Goal: Information Seeking & Learning: Learn about a topic

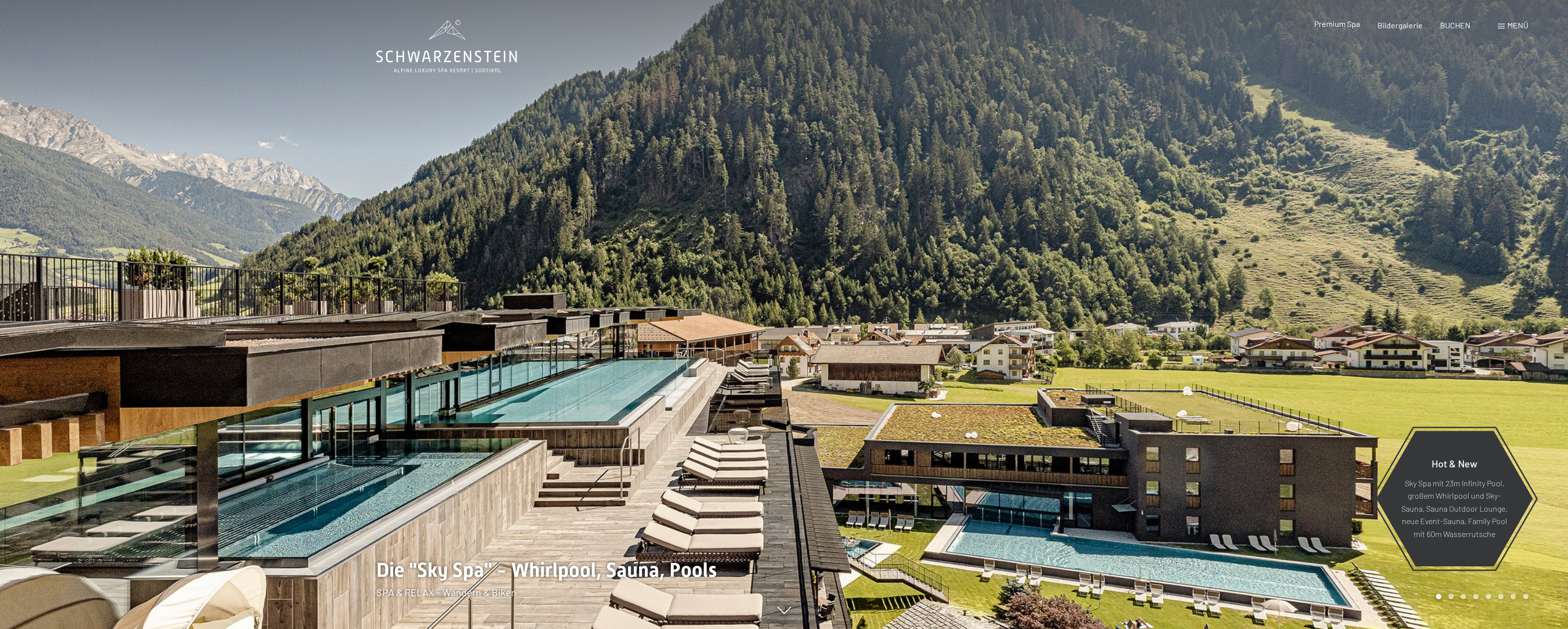
click at [1342, 26] on span "Premium Spa" at bounding box center [1336, 24] width 46 height 10
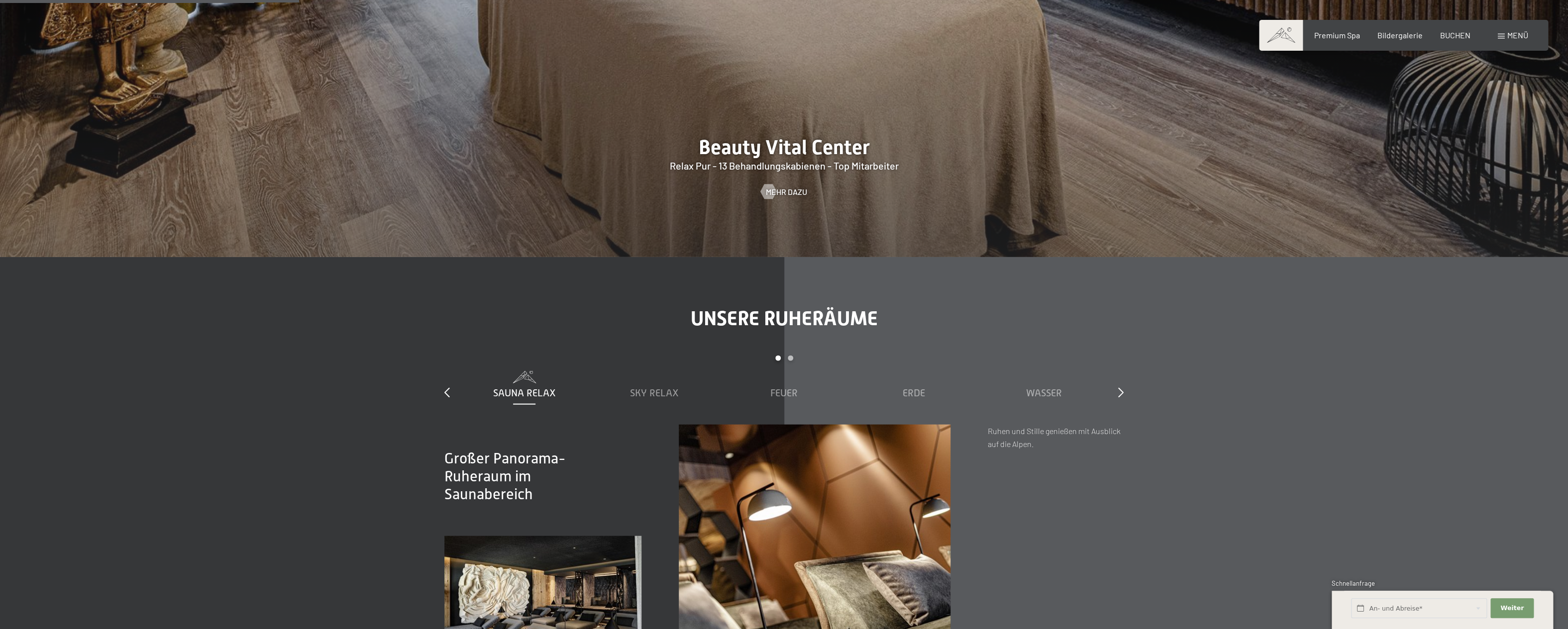
scroll to position [1659, 0]
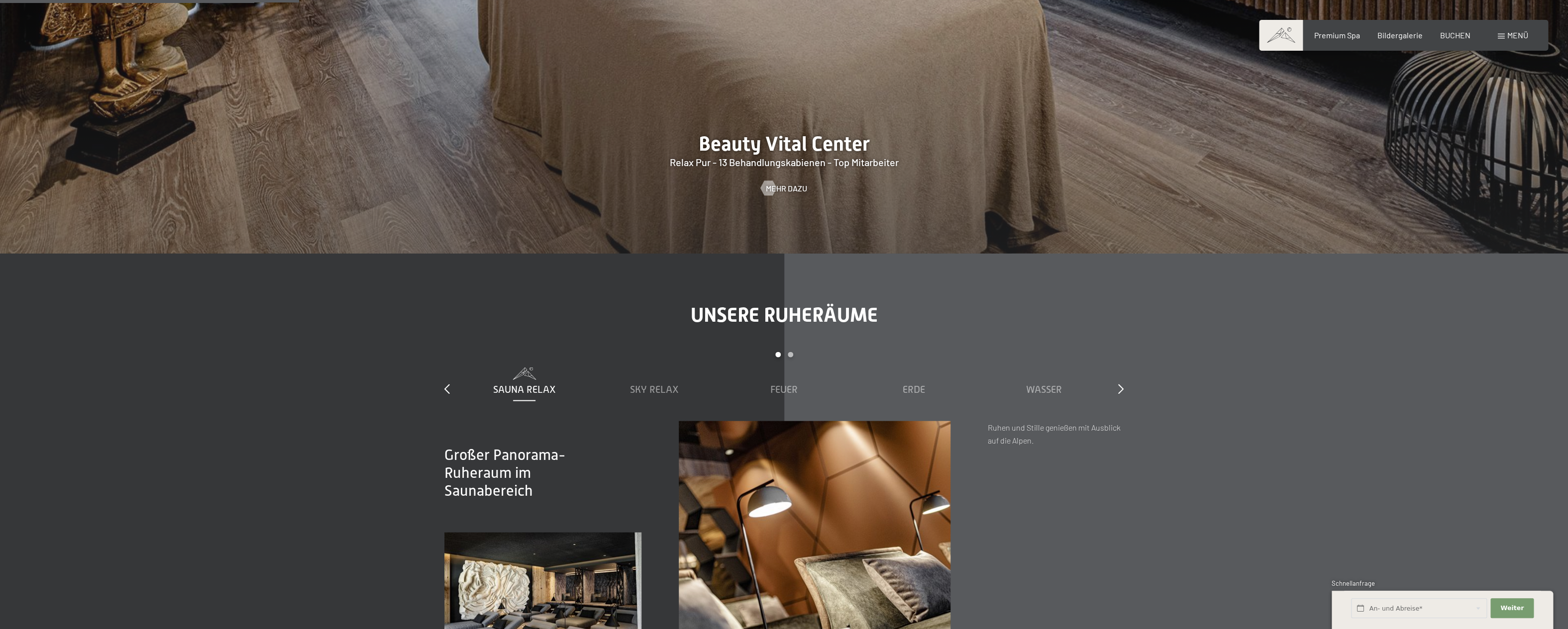
click at [781, 188] on span "Mehr dazu" at bounding box center [797, 189] width 41 height 11
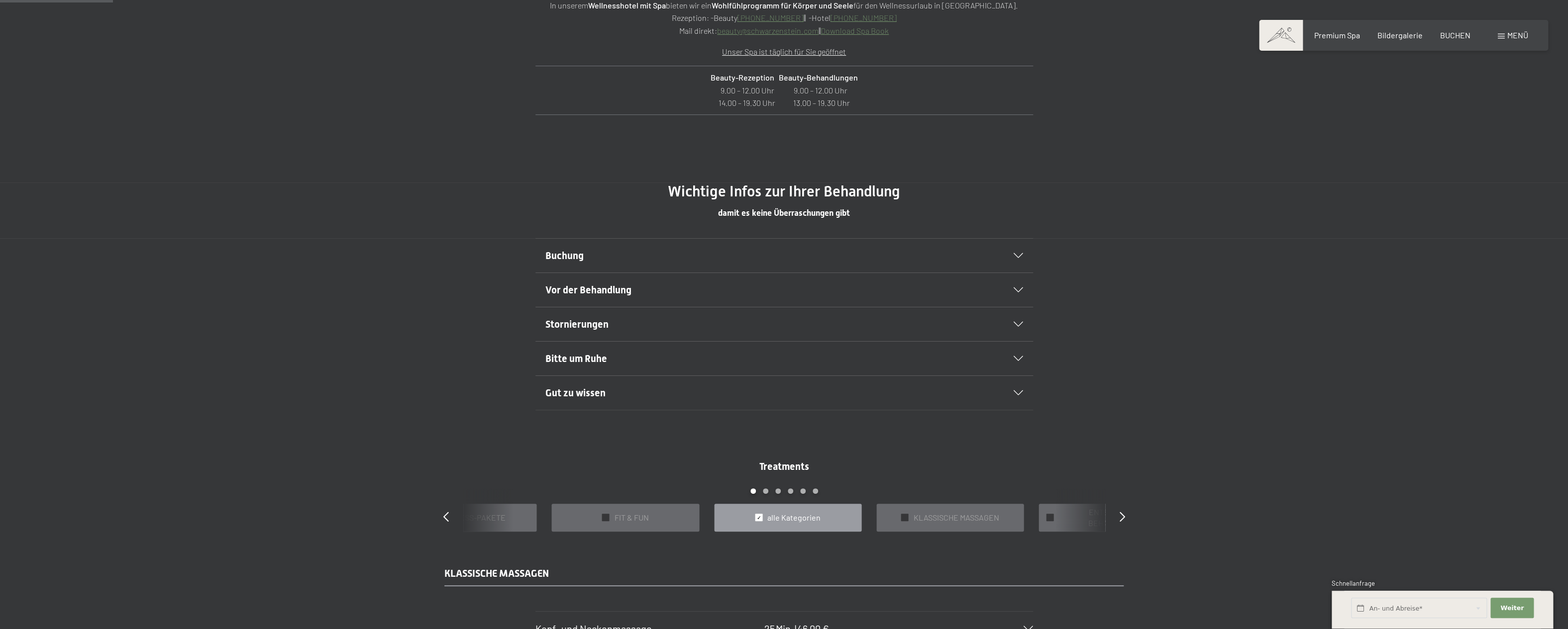
scroll to position [594, 0]
click at [589, 290] on span "Vor der Behandlung" at bounding box center [588, 291] width 86 height 12
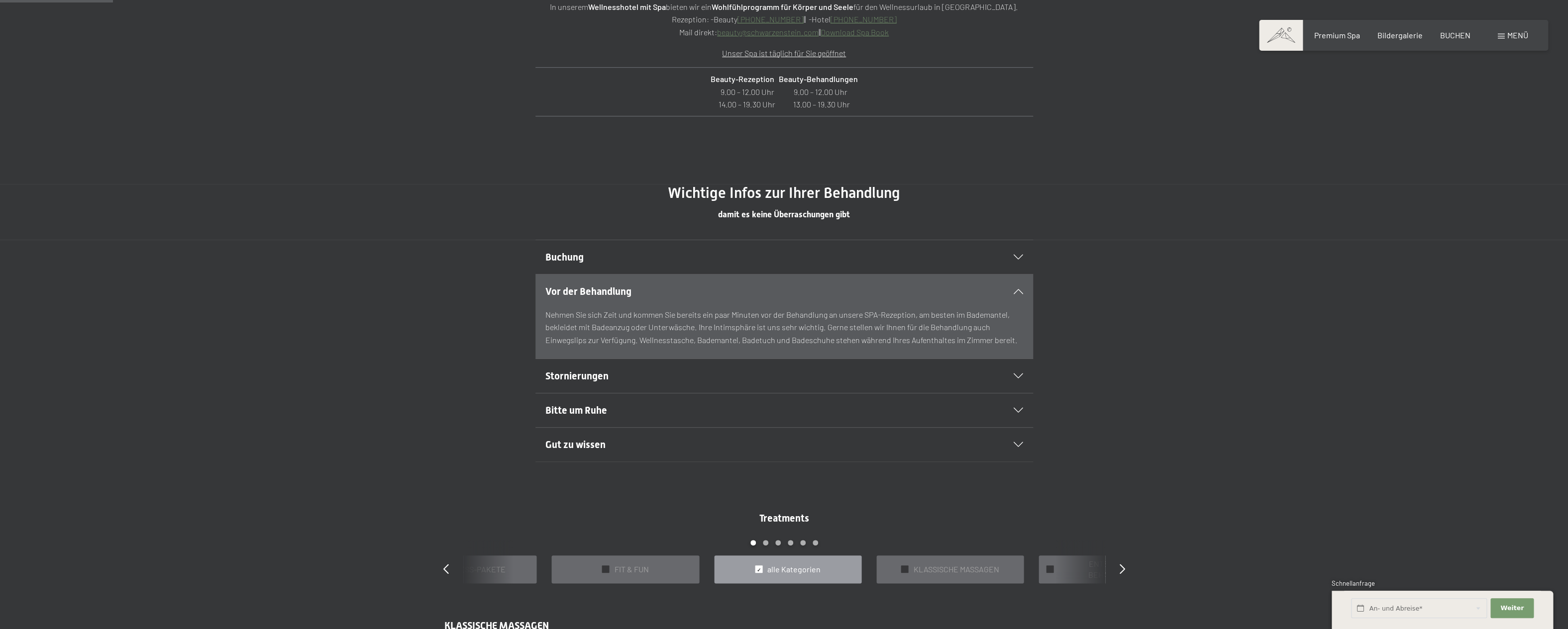
click at [589, 375] on span "Stornierungen" at bounding box center [577, 376] width 63 height 12
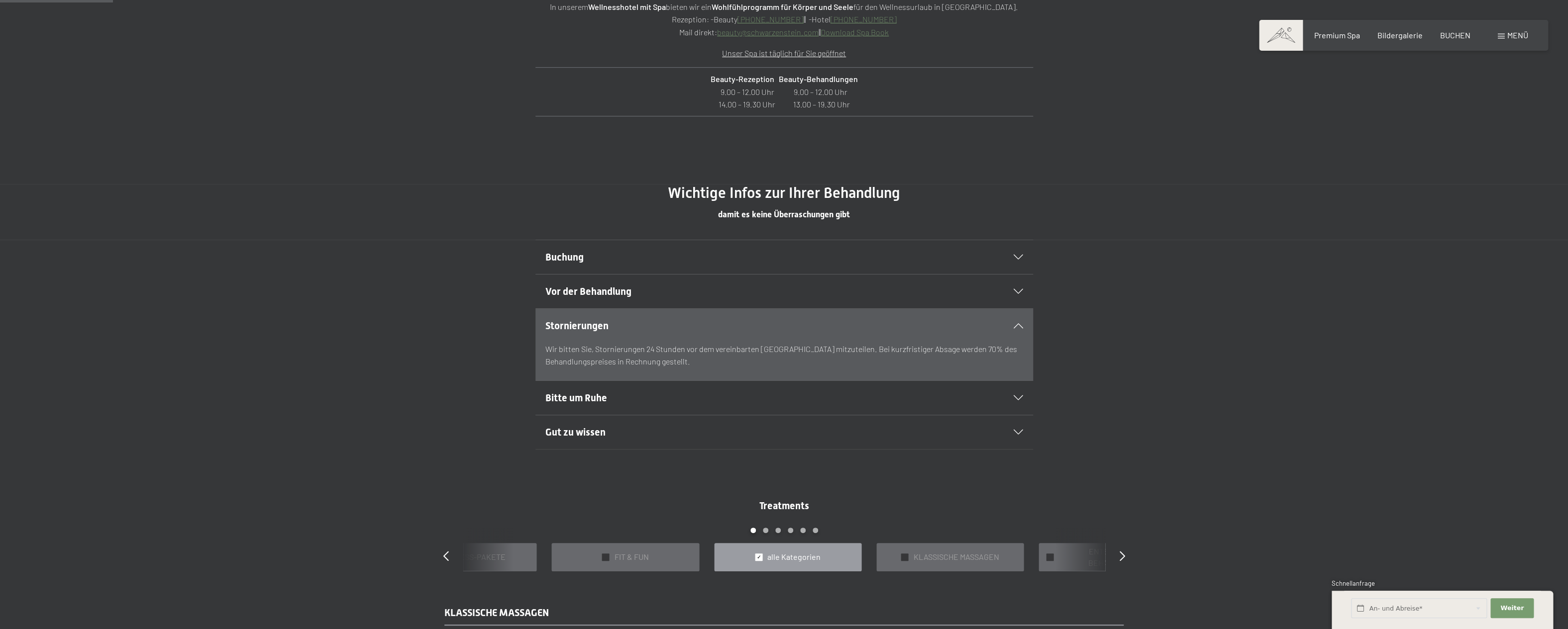
click at [569, 396] on span "Bitte um Ruhe" at bounding box center [576, 398] width 61 height 12
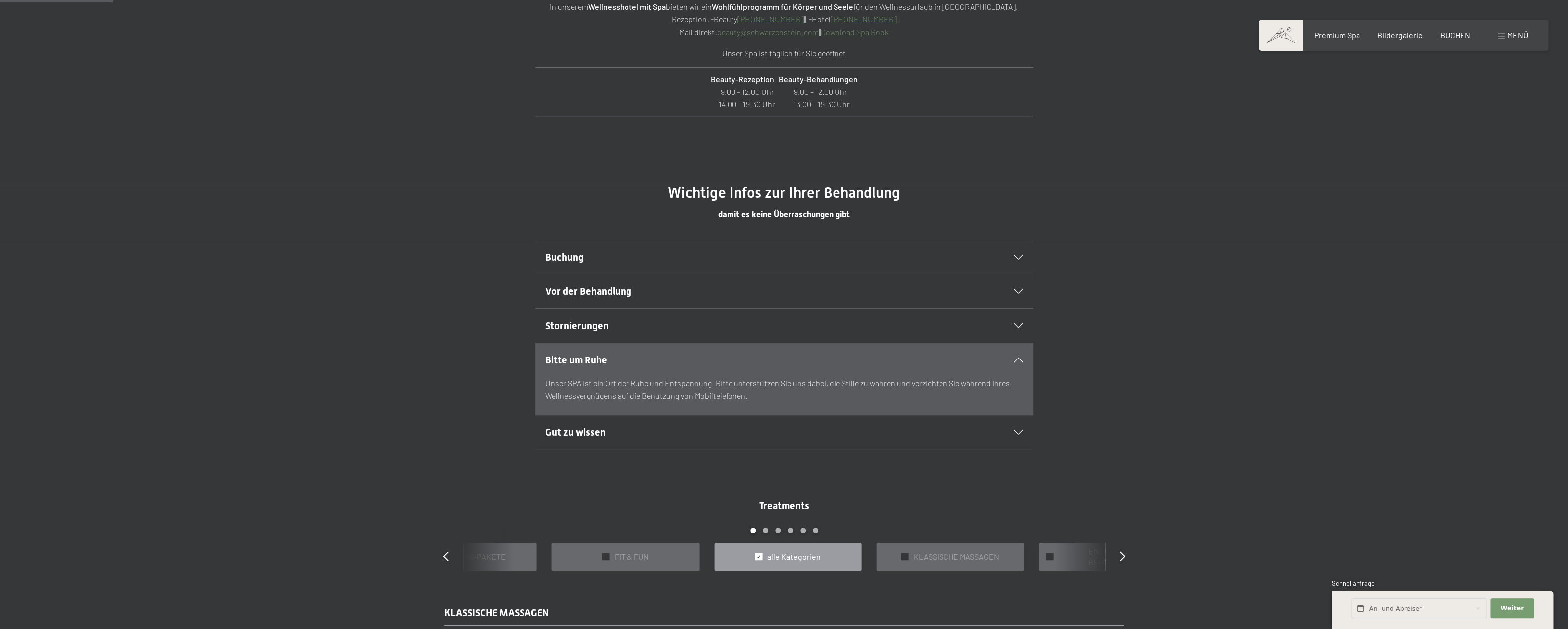
click at [572, 437] on span "Gut zu wissen" at bounding box center [575, 433] width 60 height 12
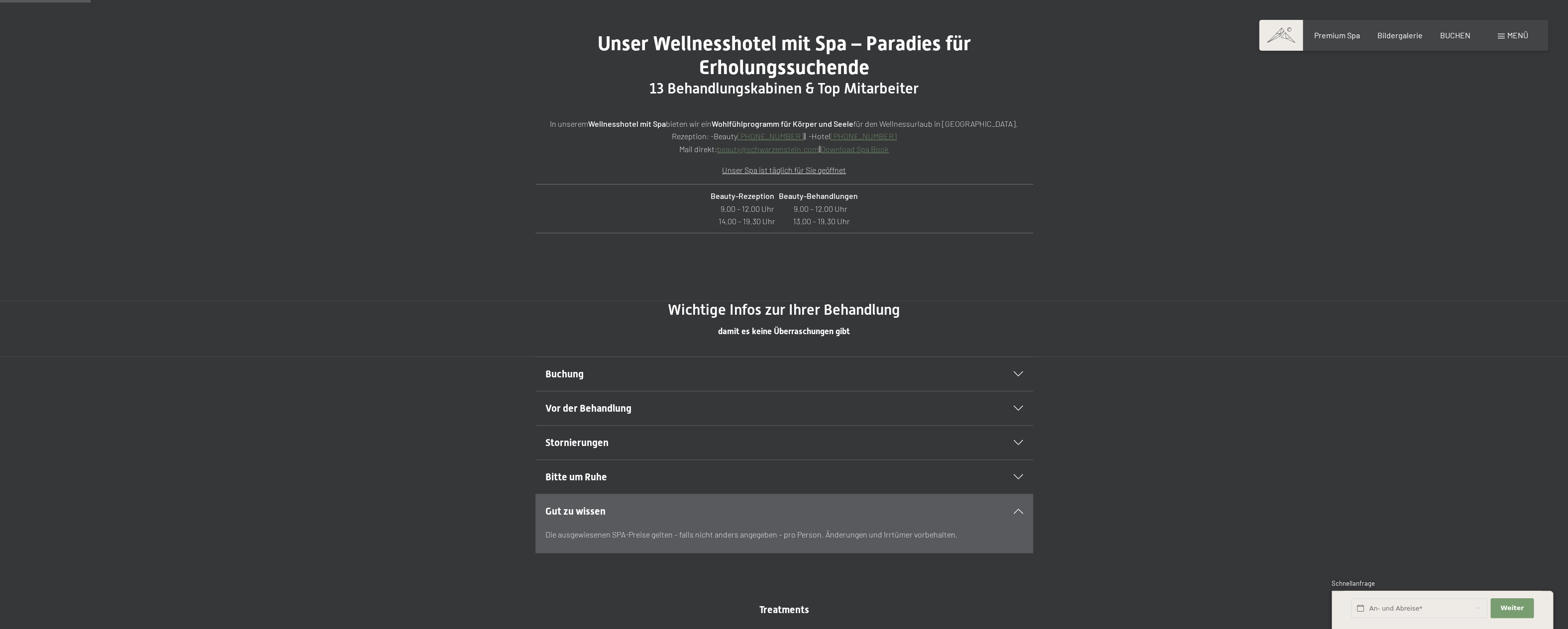
scroll to position [476, 0]
click at [562, 374] on span "Buchung" at bounding box center [564, 375] width 38 height 12
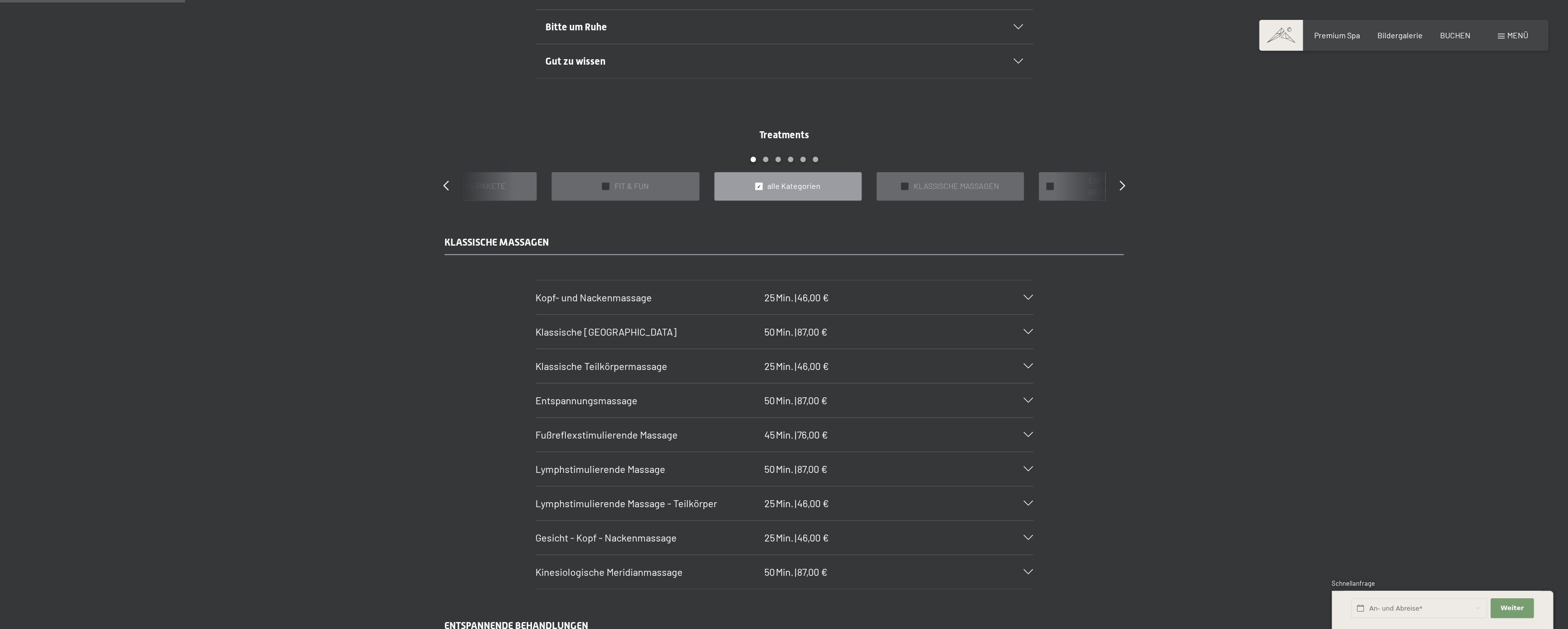
scroll to position [978, 0]
click at [1029, 296] on icon at bounding box center [1029, 297] width 10 height 5
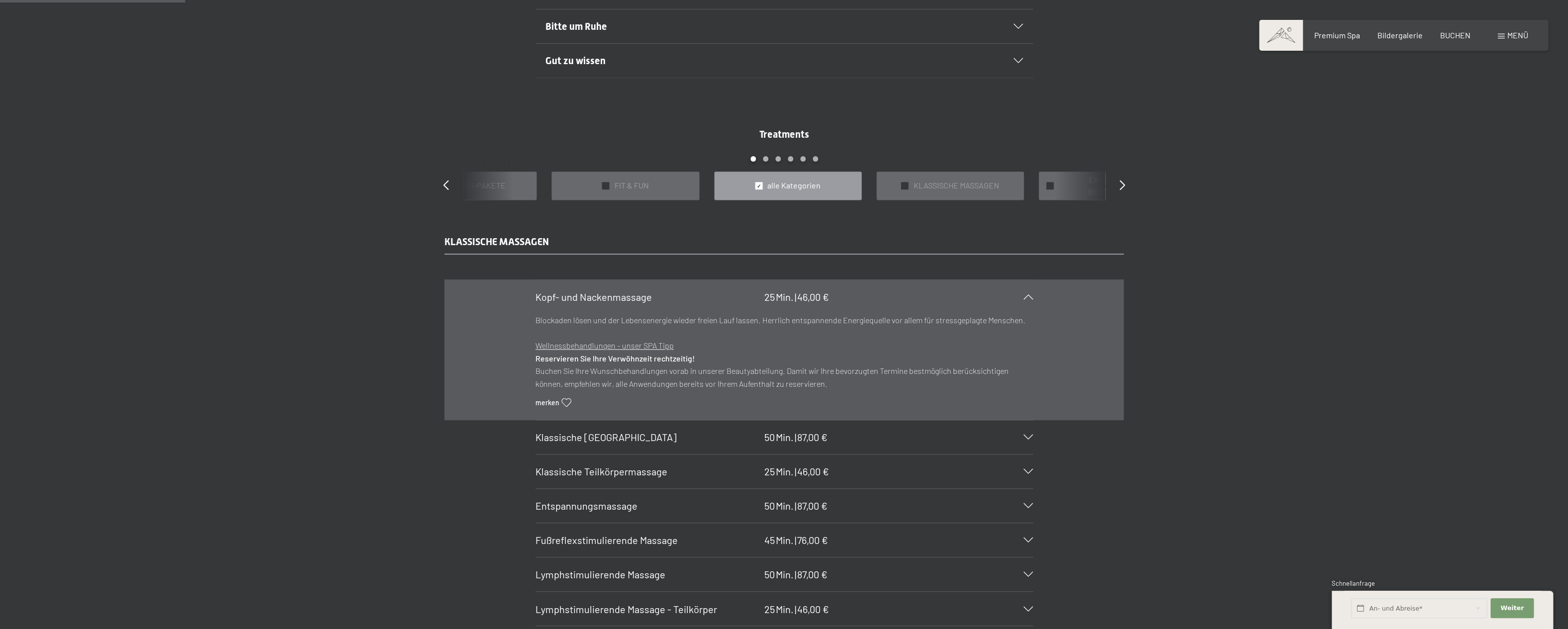
click at [1029, 440] on icon at bounding box center [1029, 437] width 10 height 5
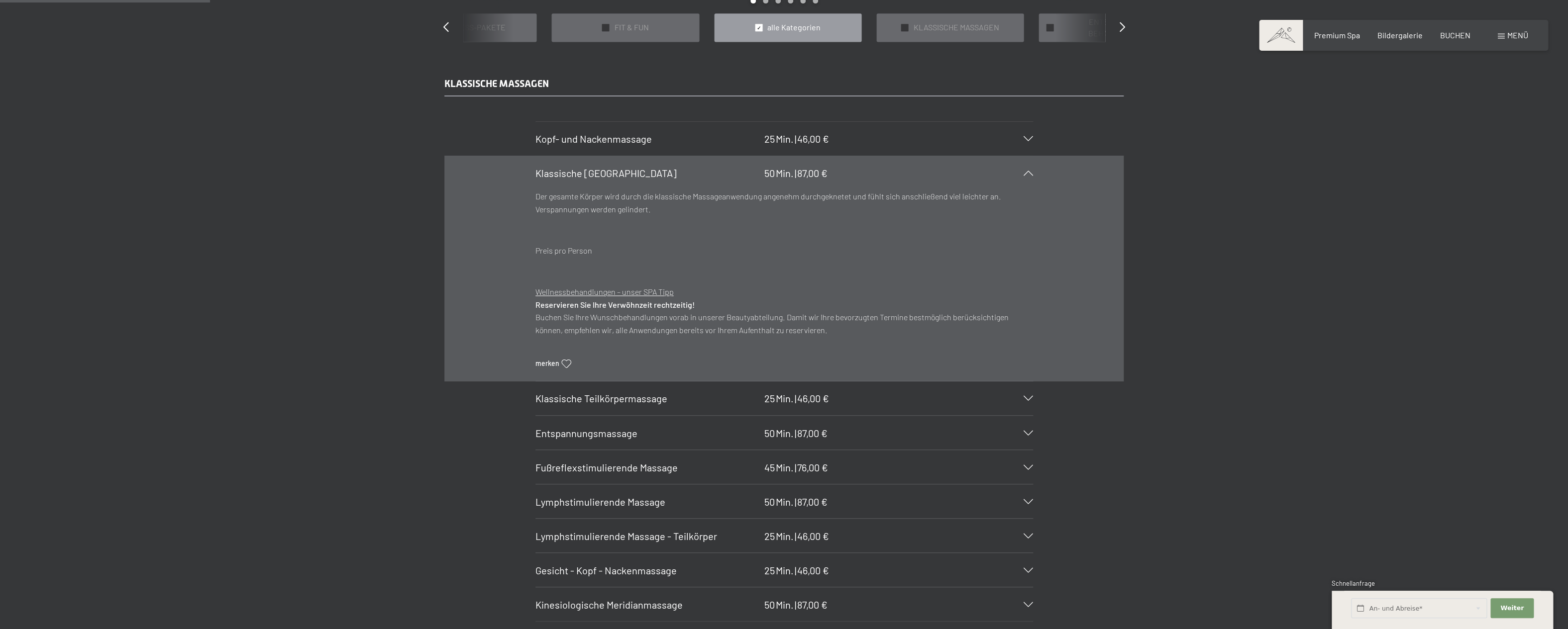
scroll to position [1137, 0]
click at [1030, 400] on icon at bounding box center [1029, 398] width 10 height 5
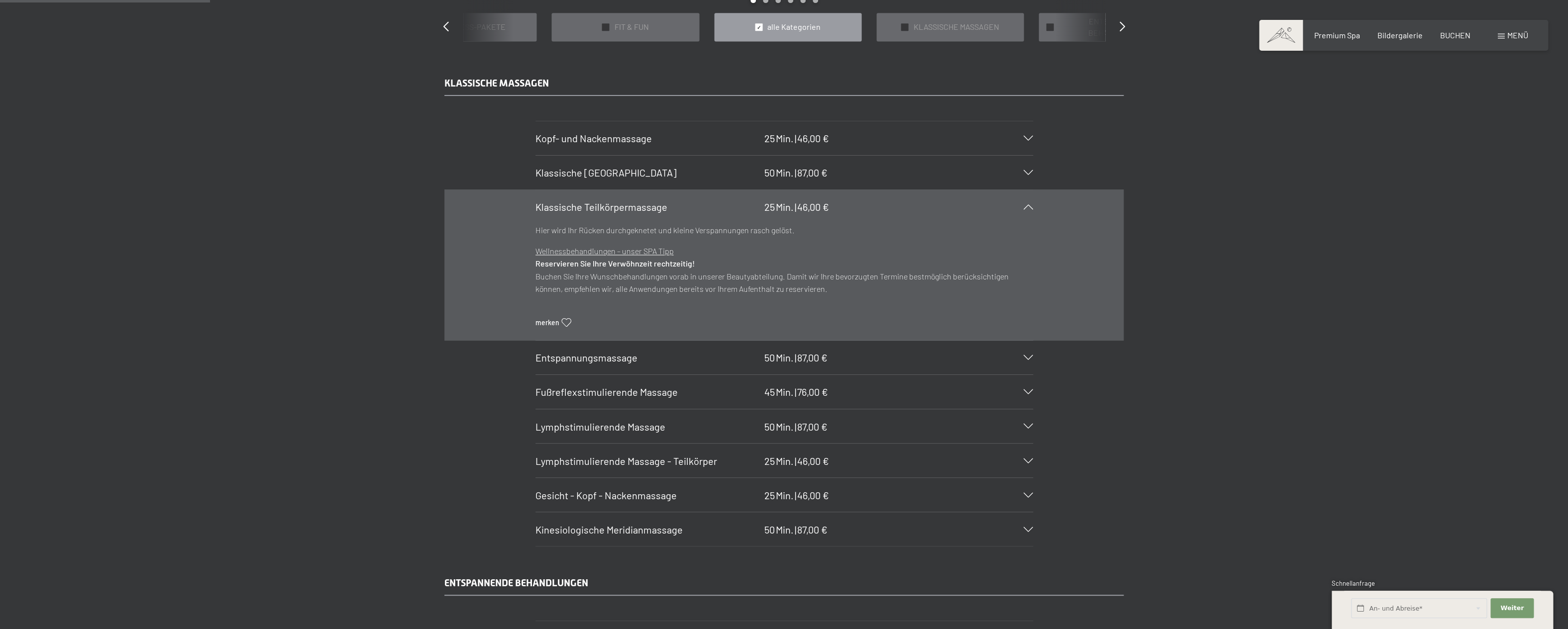
click at [1030, 394] on icon at bounding box center [1029, 392] width 10 height 5
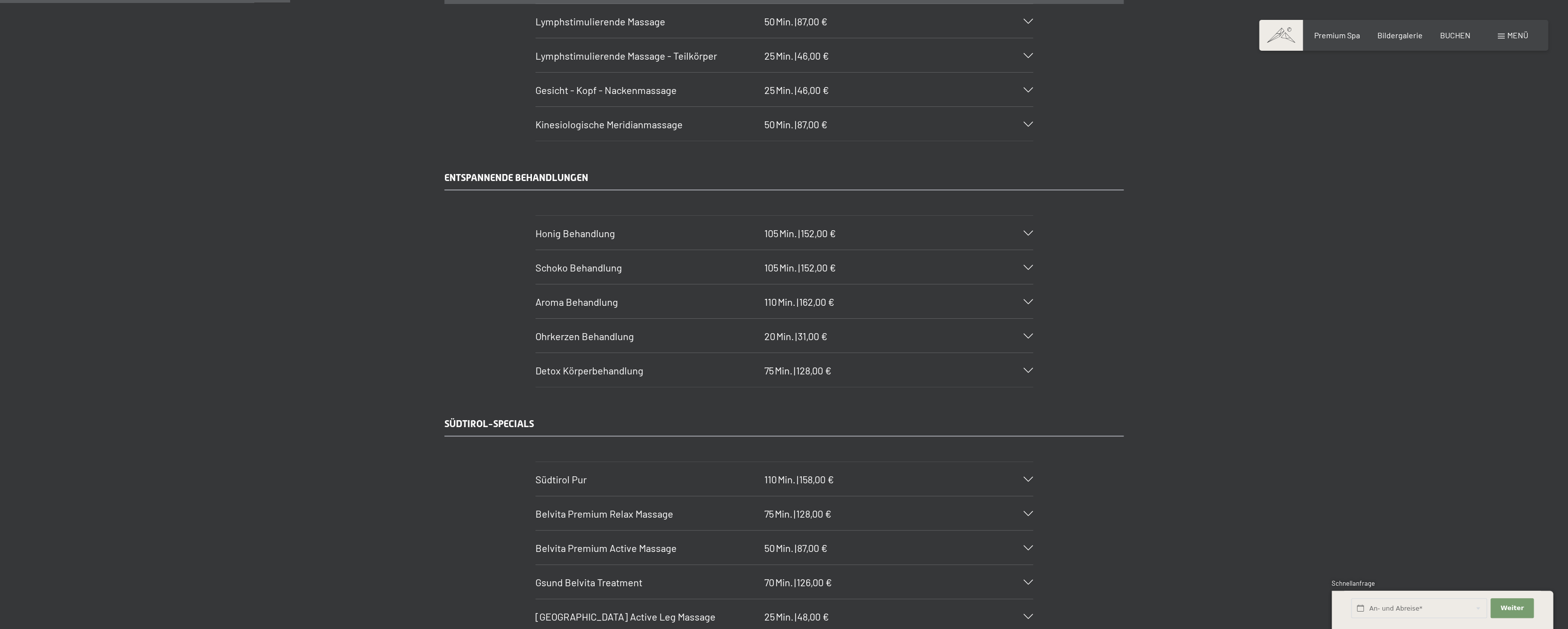
scroll to position [1562, 0]
click at [1027, 339] on icon at bounding box center [1029, 336] width 10 height 5
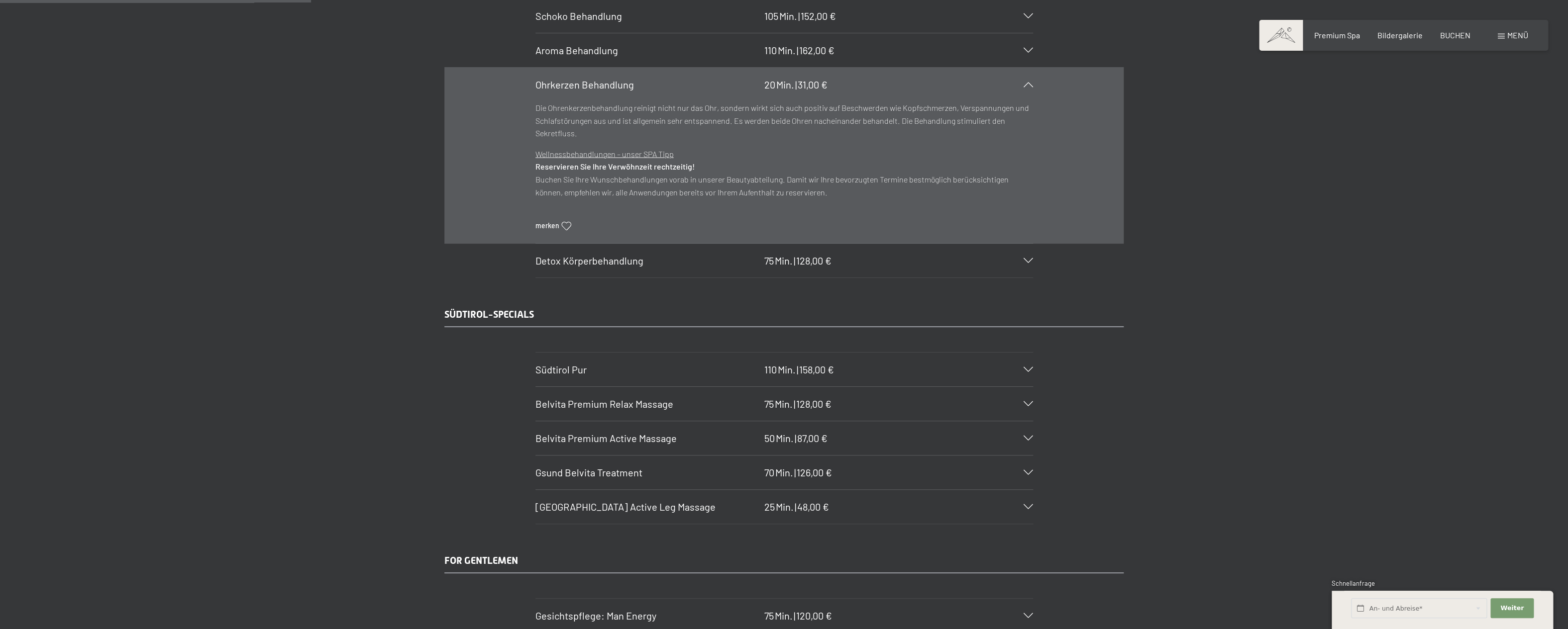
scroll to position [1677, 0]
click at [1027, 263] on icon at bounding box center [1029, 260] width 10 height 5
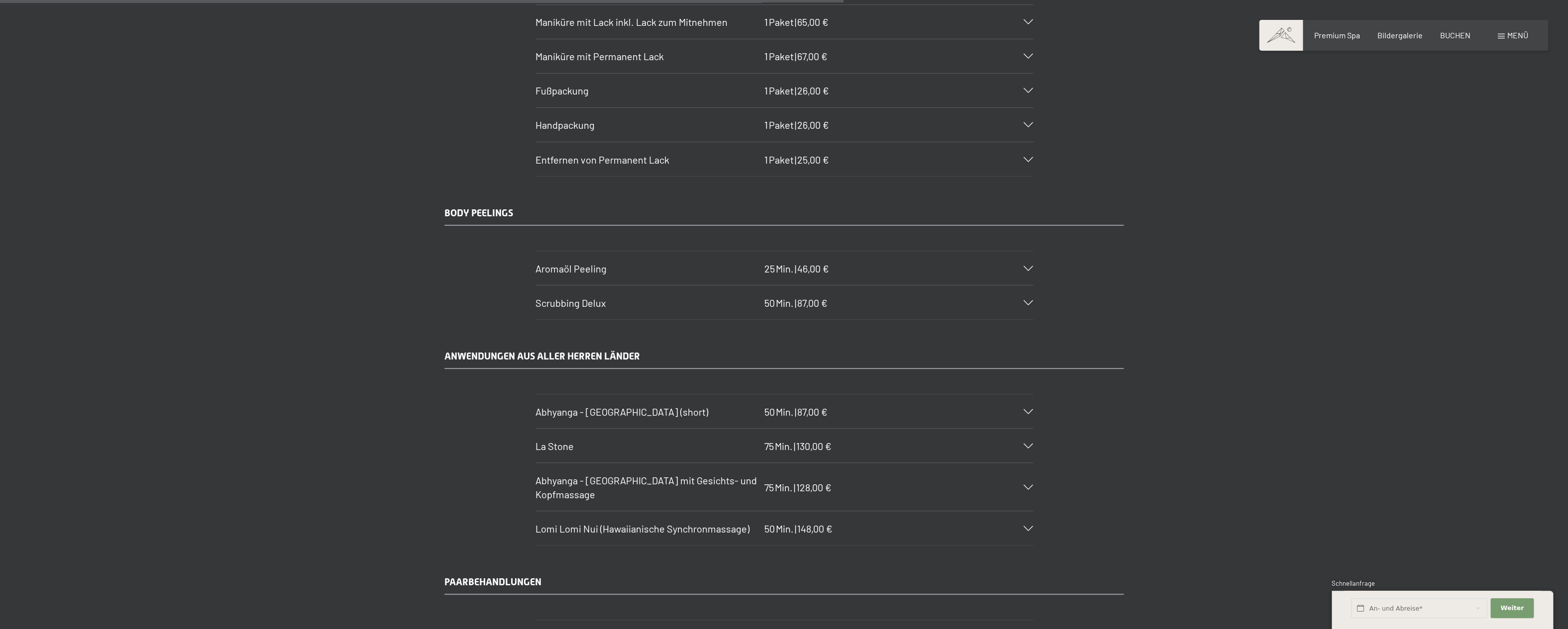
scroll to position [4550, 0]
click at [1027, 448] on icon at bounding box center [1029, 445] width 10 height 5
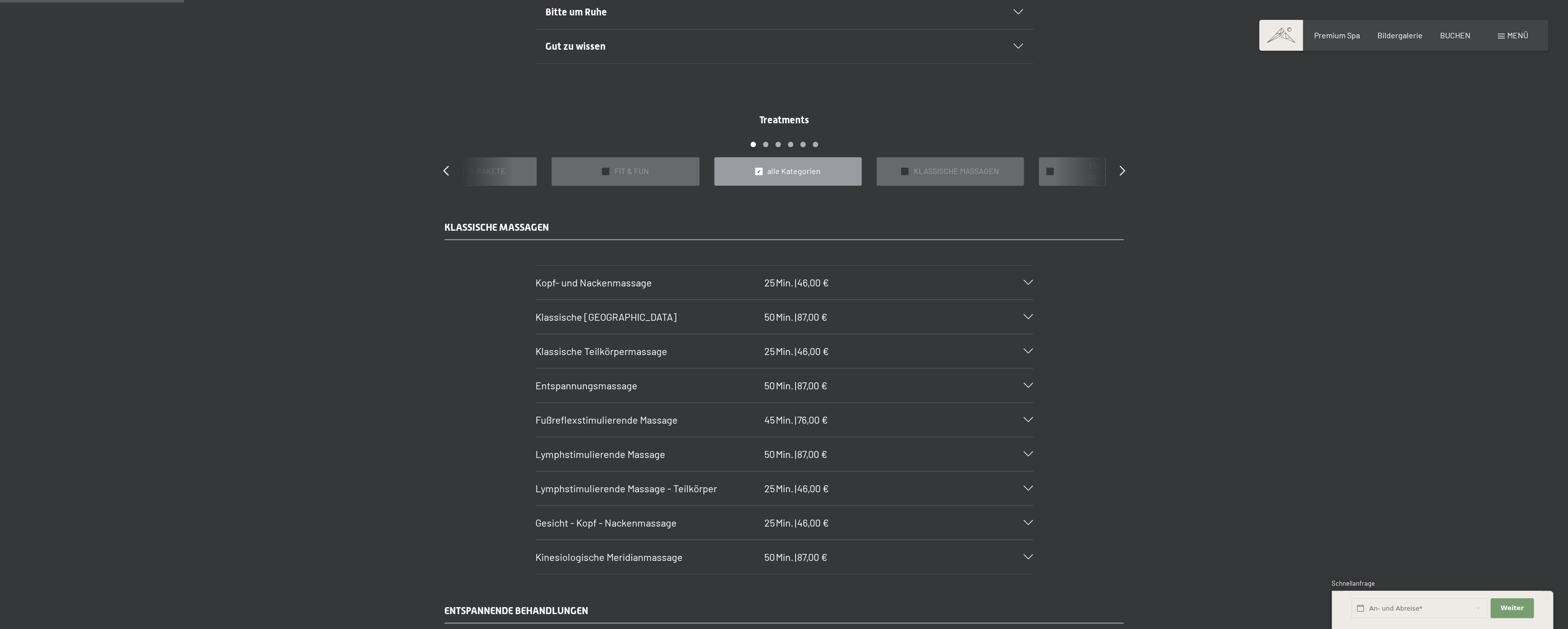
scroll to position [992, 0]
click at [677, 419] on h3 "Fußreflexstimulierende Massage" at bounding box center [648, 420] width 224 height 14
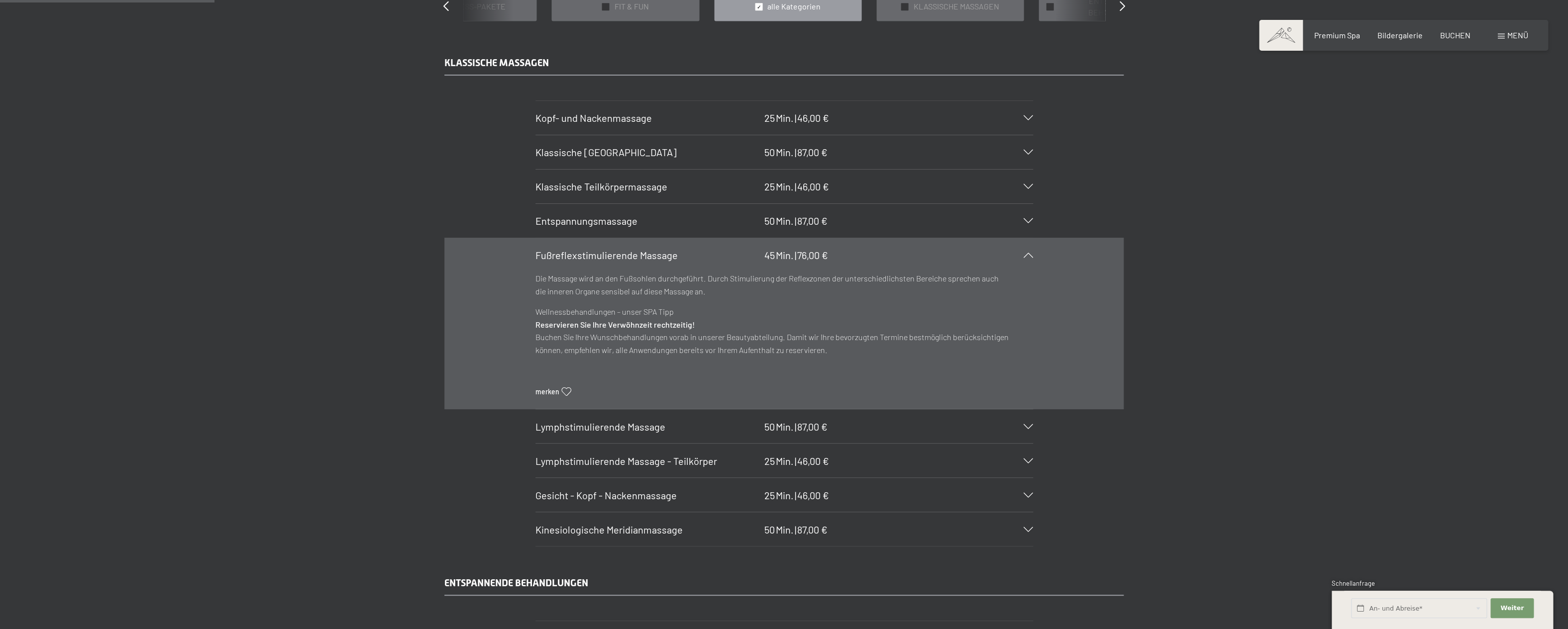
scroll to position [1158, 0]
click at [738, 501] on h3 "Gesicht - Kopf - Nackenmassage" at bounding box center [648, 493] width 224 height 14
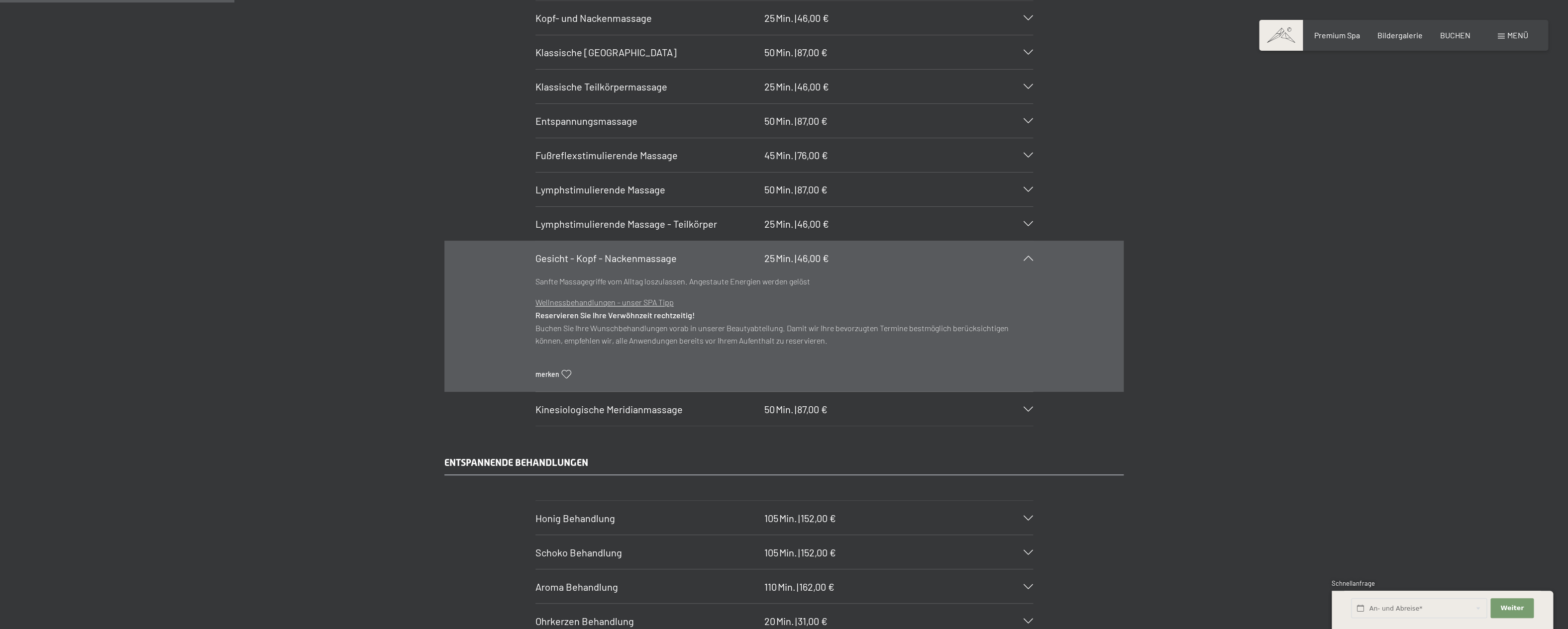
scroll to position [1258, 0]
click at [591, 156] on span "Fußreflexstimulierende Massage" at bounding box center [607, 155] width 142 height 12
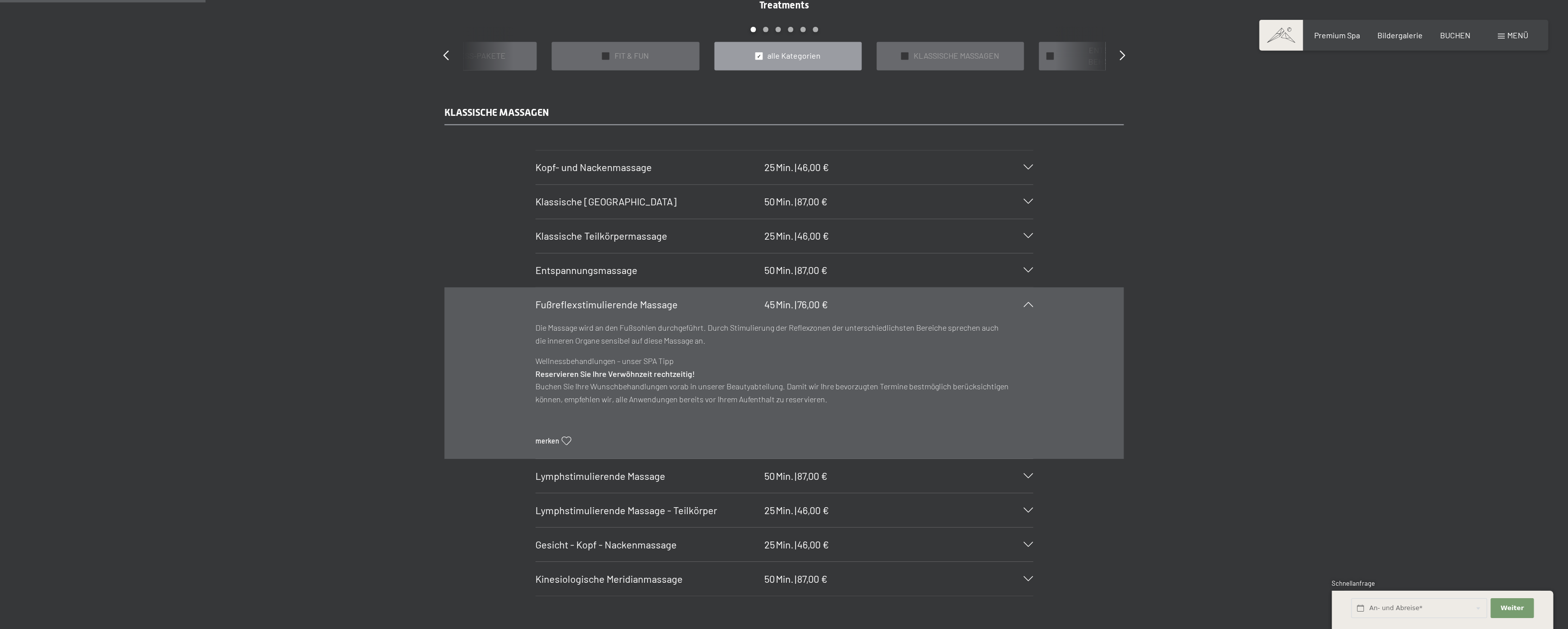
scroll to position [1108, 0]
click at [596, 270] on span "Entspannungsmassage" at bounding box center [587, 269] width 102 height 12
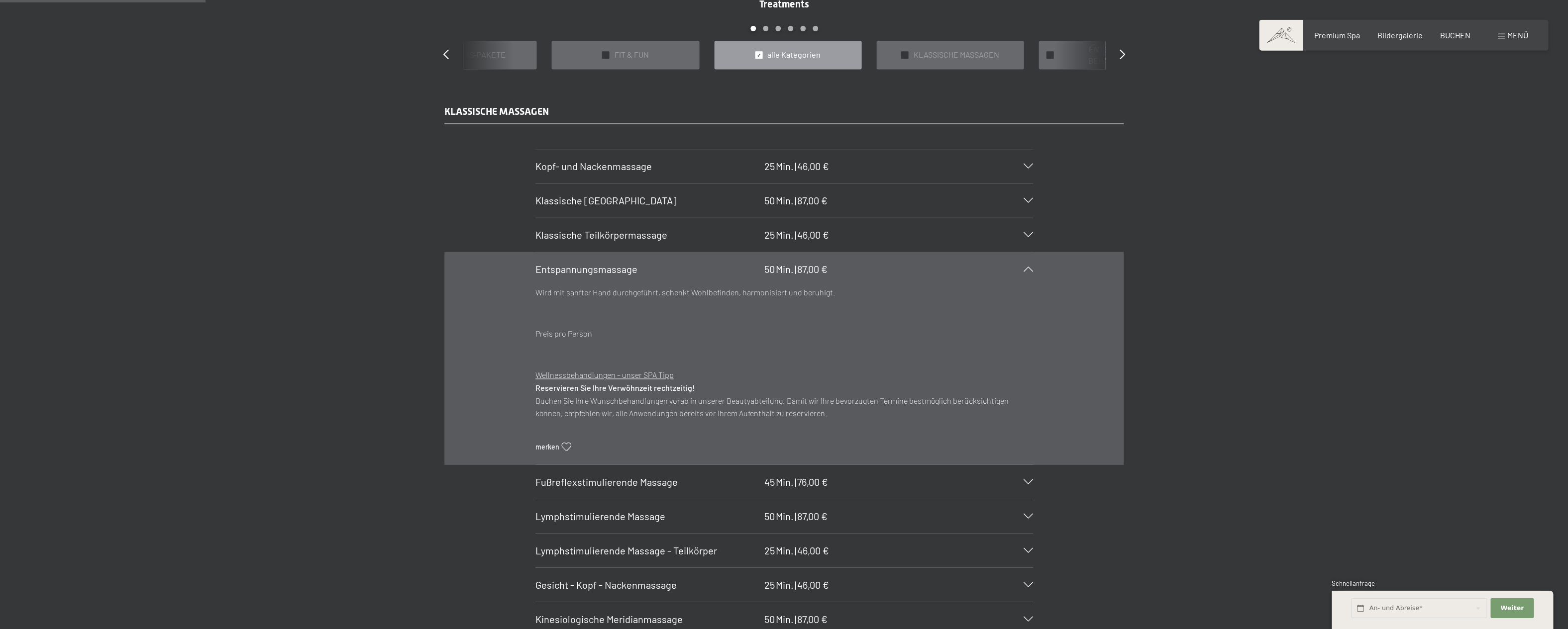
click at [612, 200] on span "Klassische Ganzkörpermassage" at bounding box center [606, 201] width 141 height 12
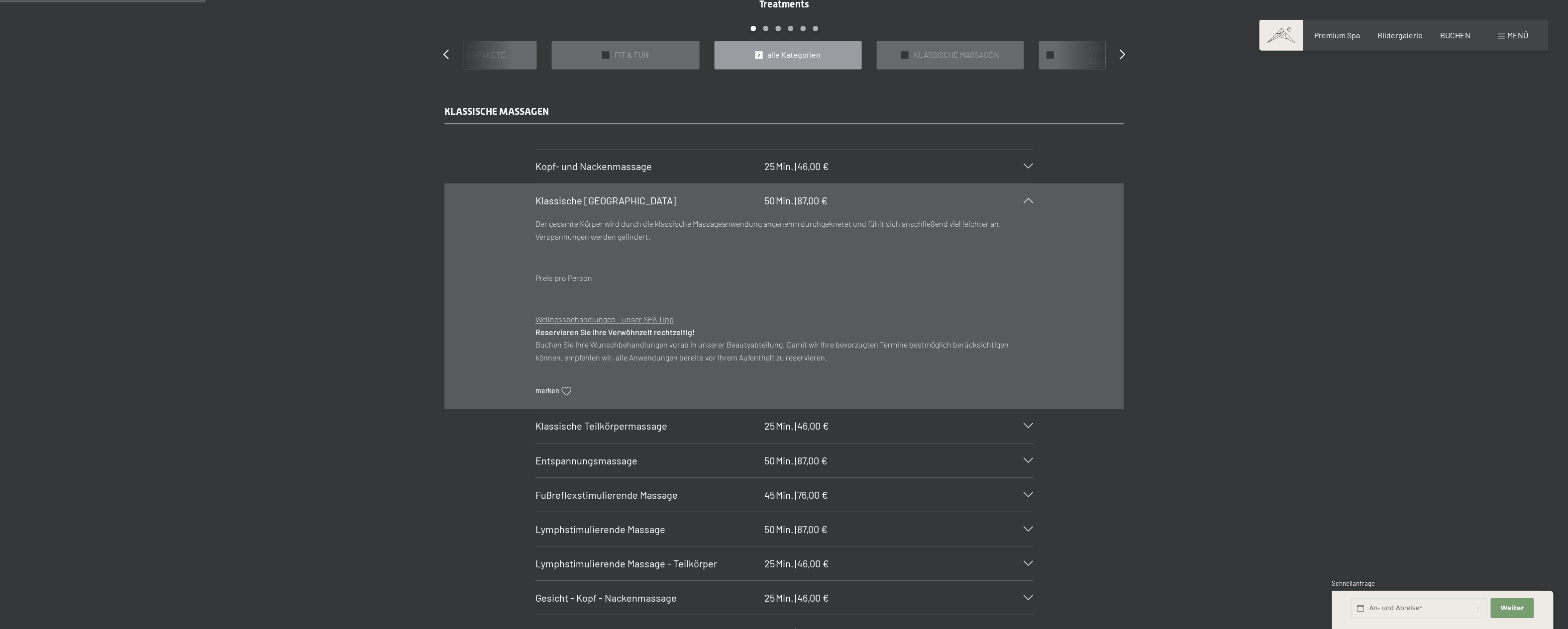
click at [587, 164] on span "Kopf- und Nackenmassage" at bounding box center [593, 167] width 116 height 12
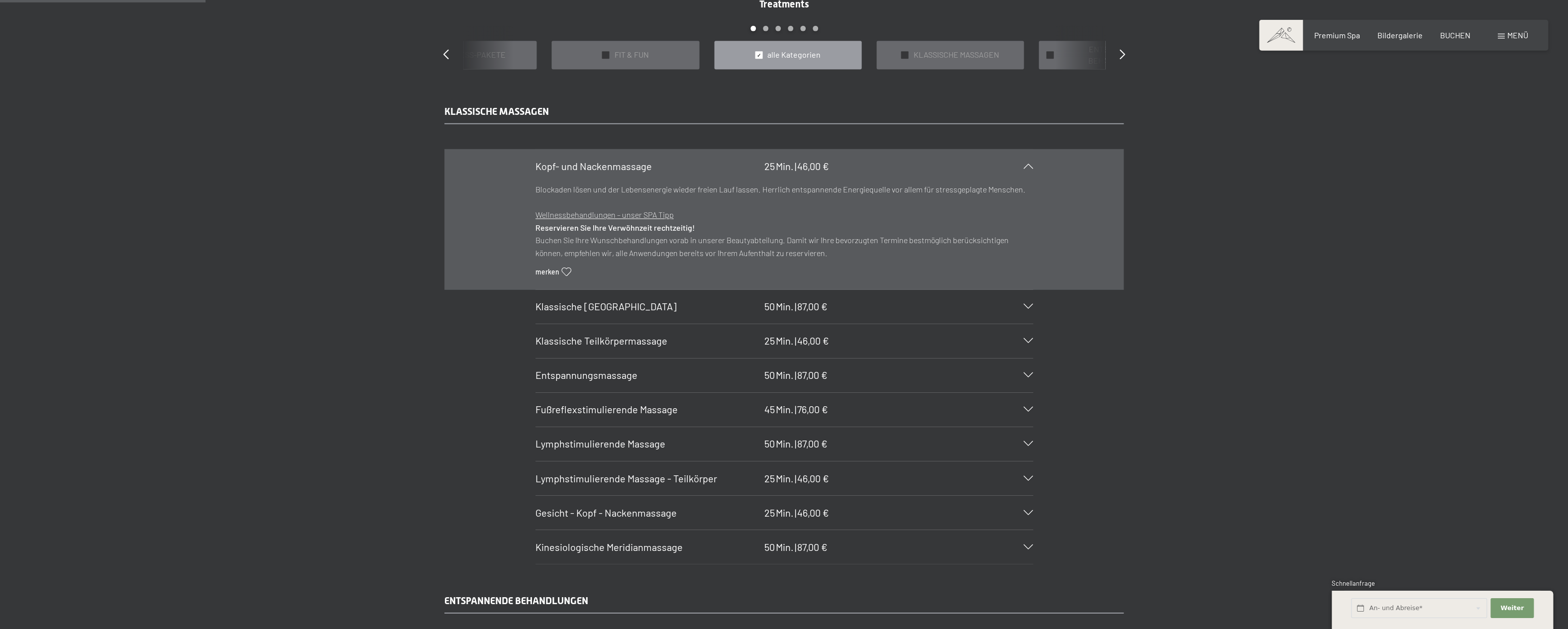
click at [621, 342] on span "Klassische Teilkörpermassage" at bounding box center [601, 341] width 132 height 12
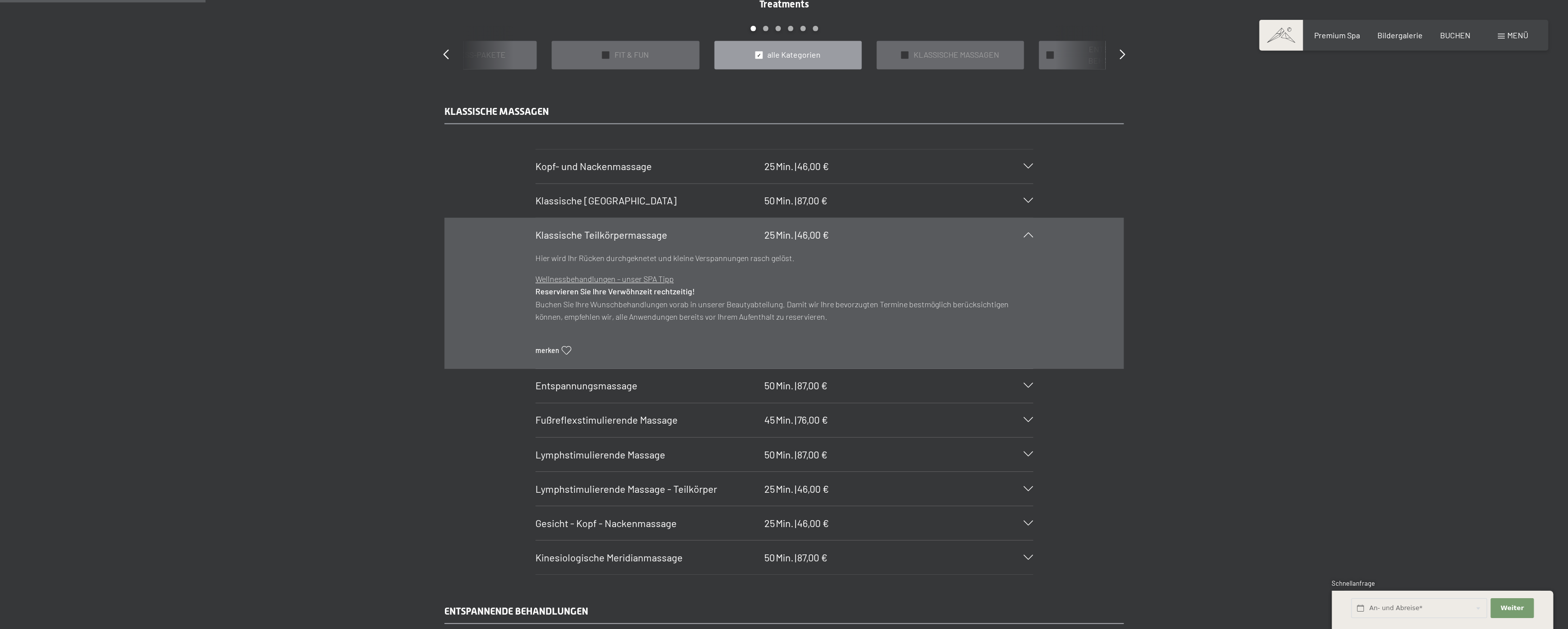
click at [601, 392] on span "Entspannungsmassage" at bounding box center [587, 386] width 102 height 12
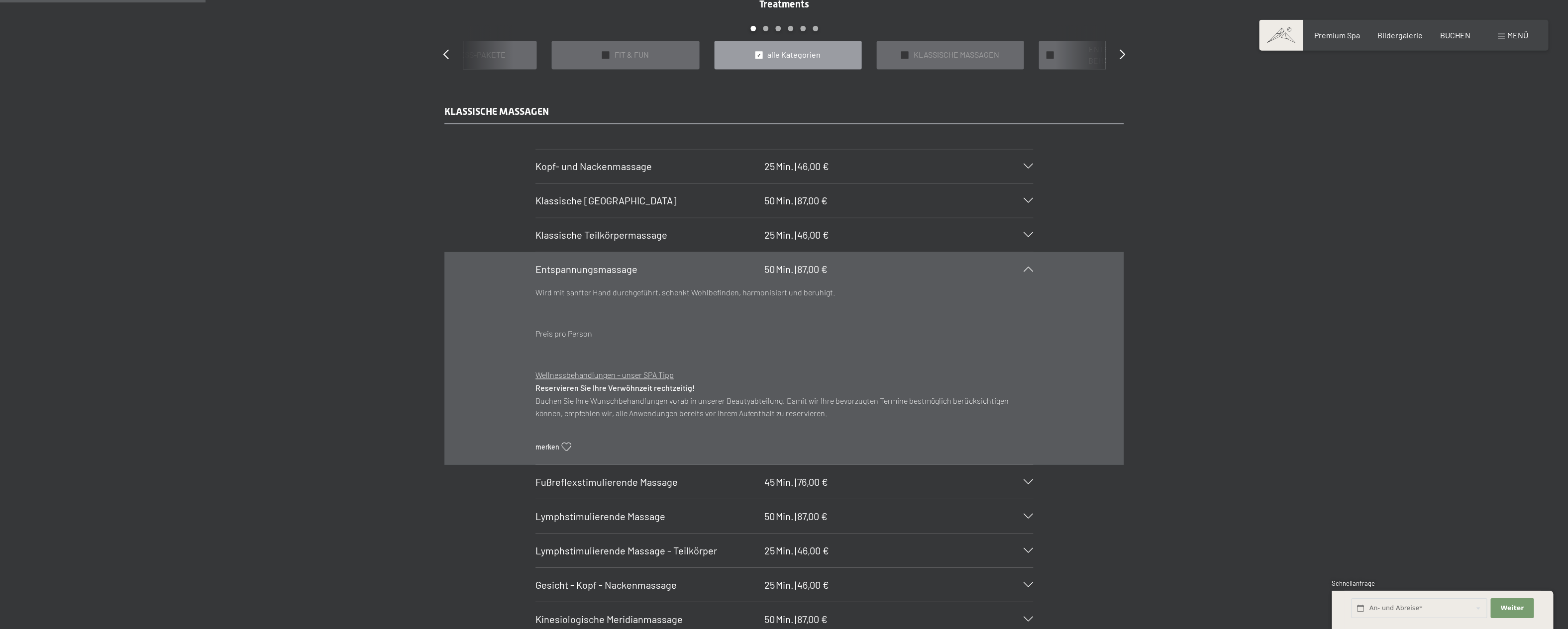
click at [628, 195] on span "Klassische Ganzkörpermassage" at bounding box center [606, 201] width 141 height 12
